Goal: Information Seeking & Learning: Find specific fact

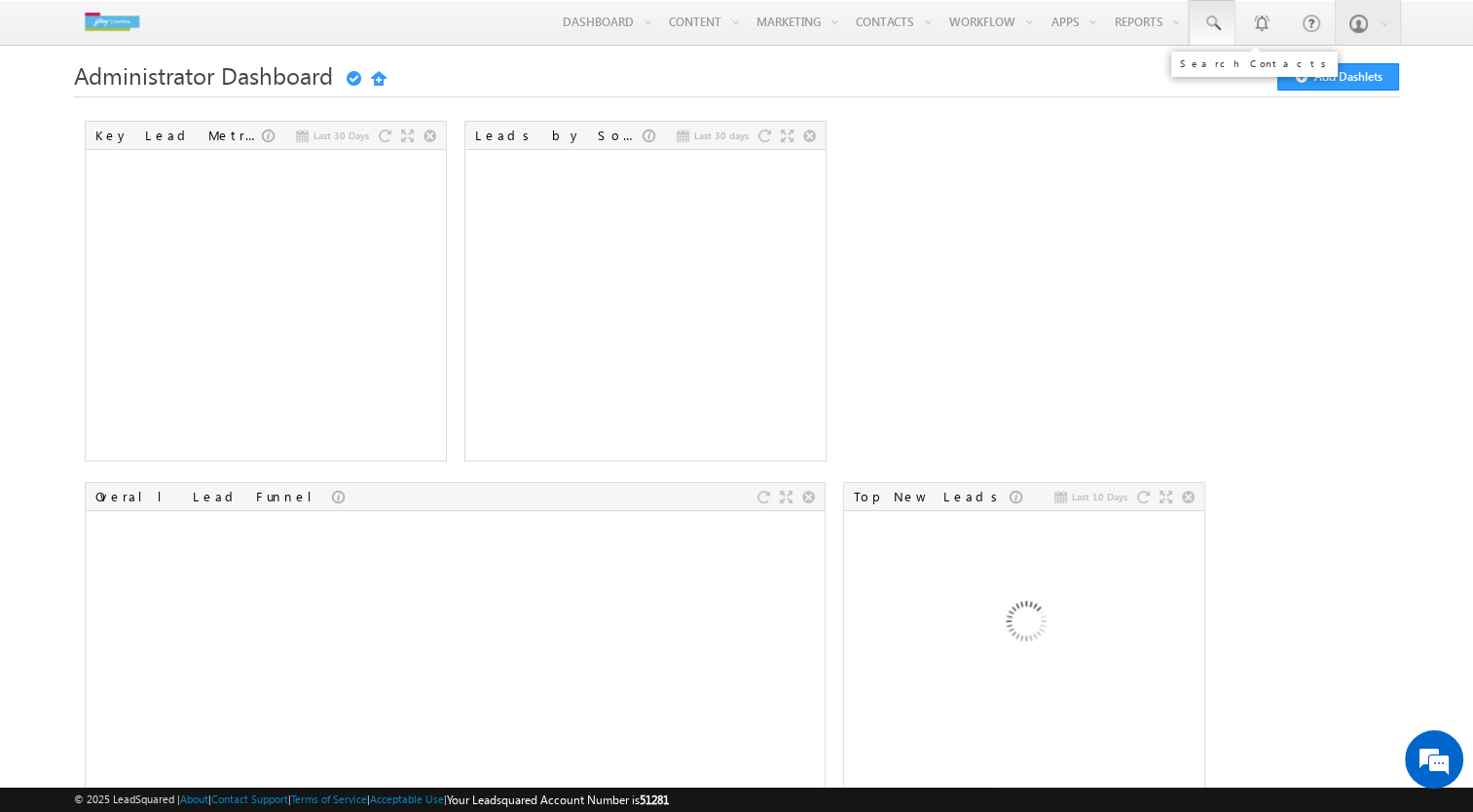
click at [1211, 32] on span at bounding box center [1213, 24] width 20 height 20
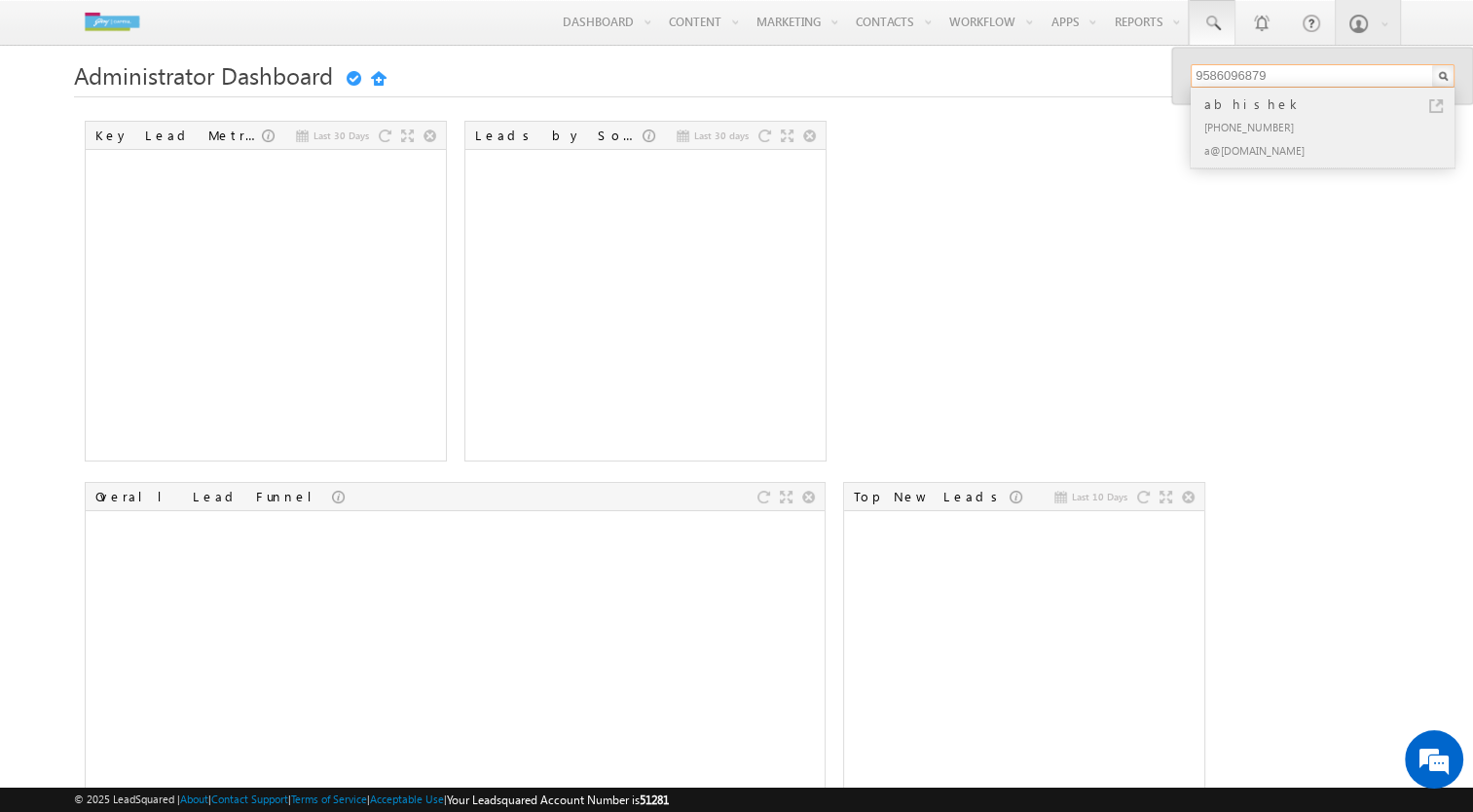
type input "9586096879"
click at [1246, 119] on div "[PHONE_NUMBER]" at bounding box center [1332, 127] width 261 height 24
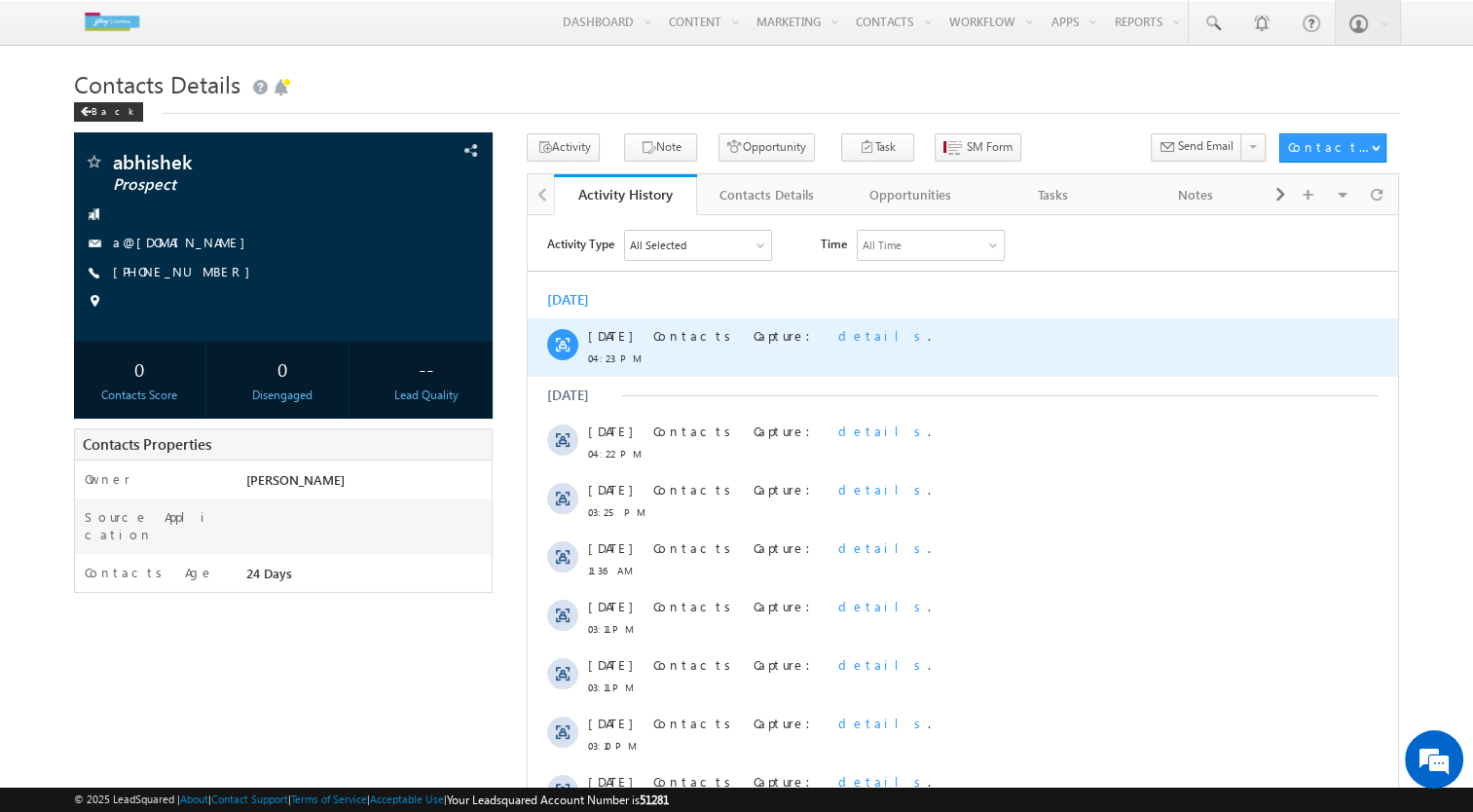
click at [838, 336] on span "details" at bounding box center [882, 334] width 90 height 17
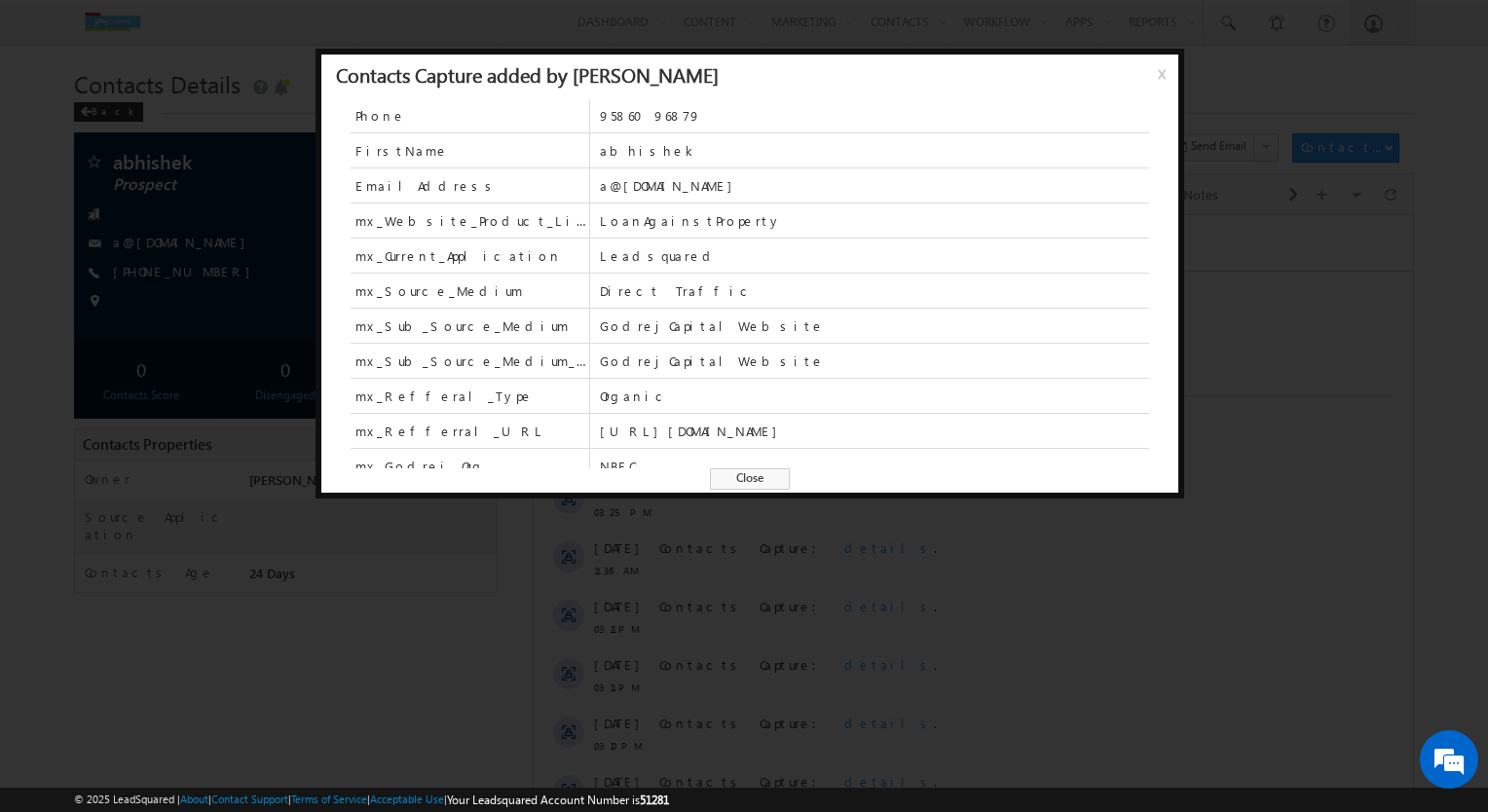
click at [837, 640] on div at bounding box center [744, 406] width 1488 height 812
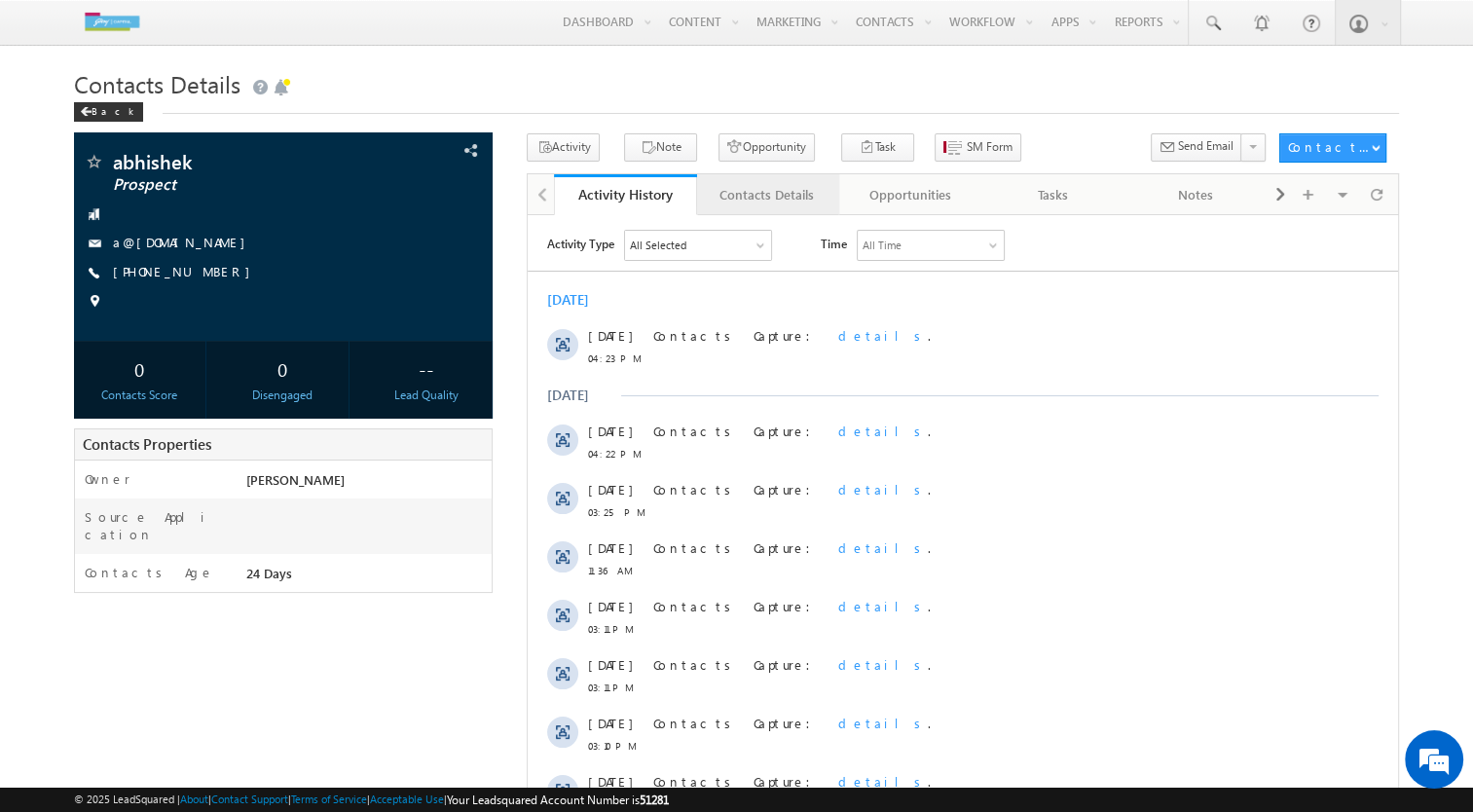
click at [732, 195] on div "Contacts Details" at bounding box center [767, 195] width 110 height 24
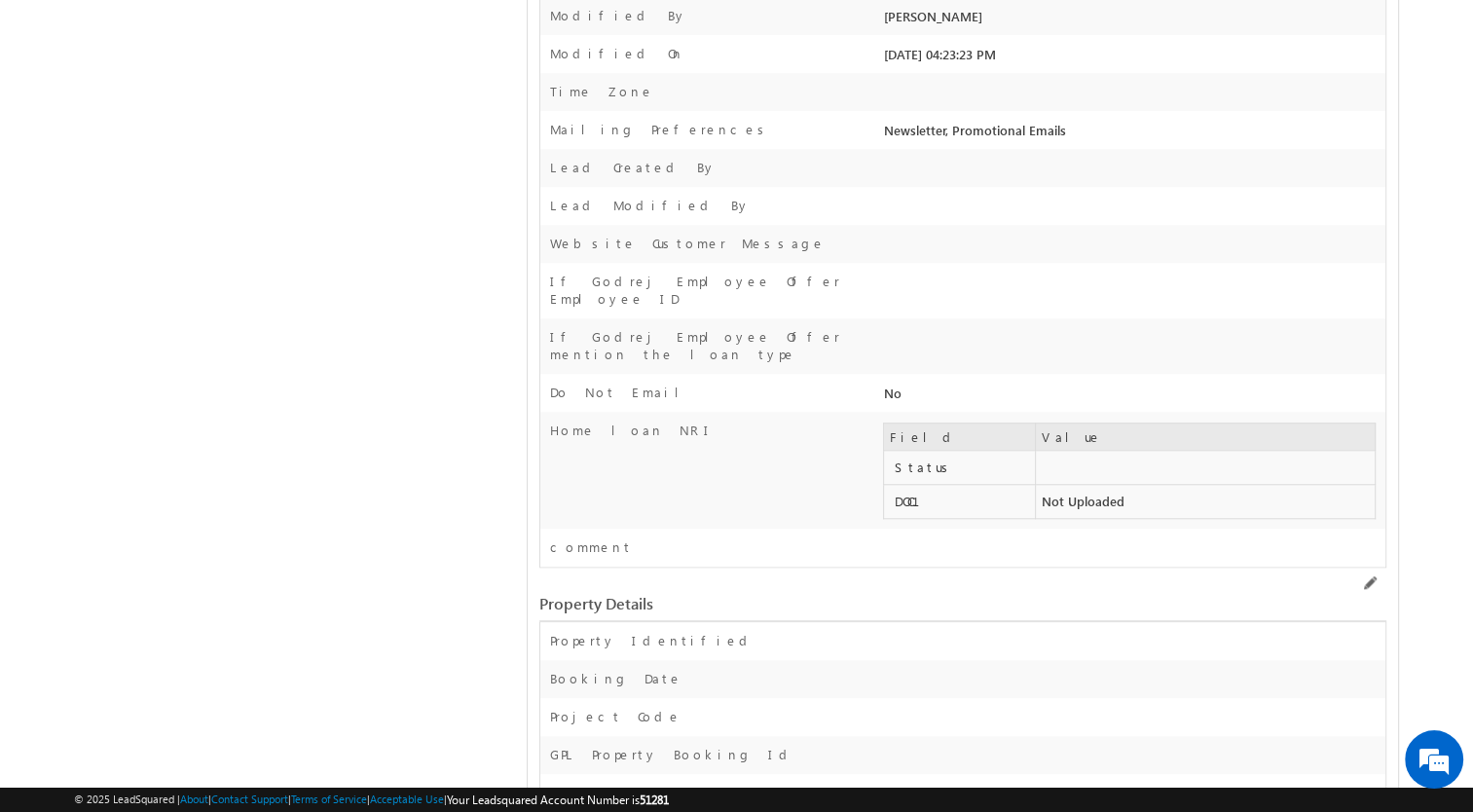
scroll to position [9337, 0]
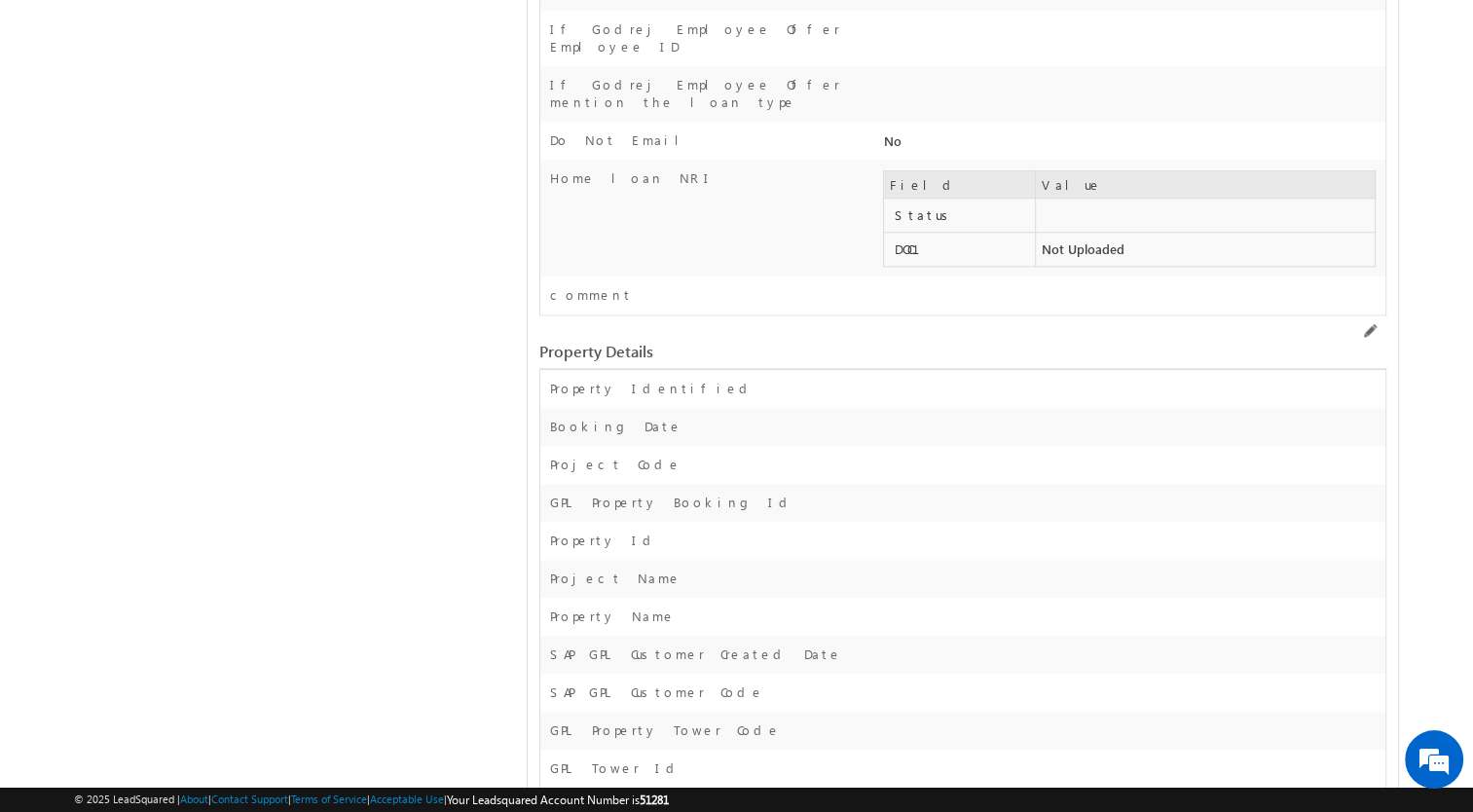
click at [935, 570] on div at bounding box center [1132, 584] width 507 height 28
